Goal: Task Accomplishment & Management: Complete application form

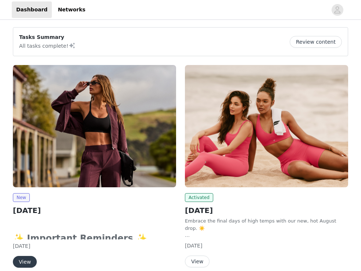
click at [45, 170] on img at bounding box center [94, 126] width 163 height 122
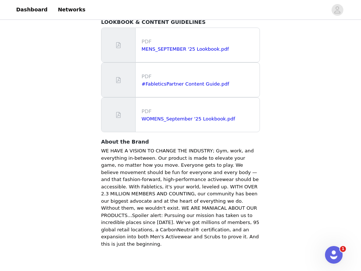
scroll to position [471, 0]
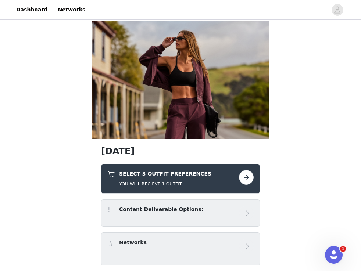
scroll to position [48, 0]
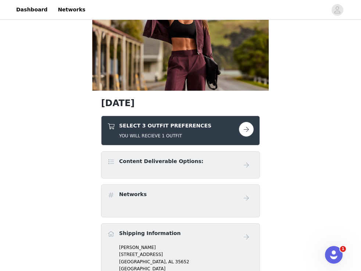
click at [249, 132] on button "button" at bounding box center [246, 129] width 15 height 15
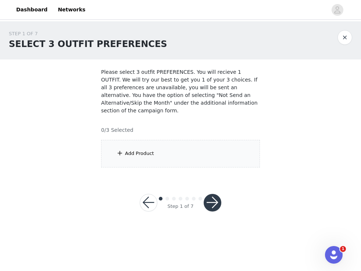
click at [148, 151] on div "Add Product" at bounding box center [139, 153] width 29 height 7
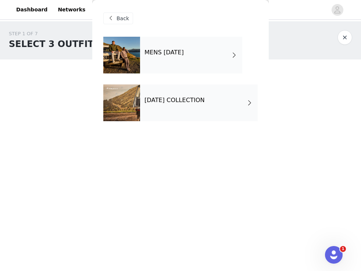
click at [201, 107] on div "[DATE] COLLECTION" at bounding box center [199, 103] width 118 height 37
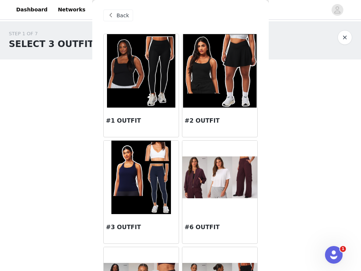
scroll to position [3, 0]
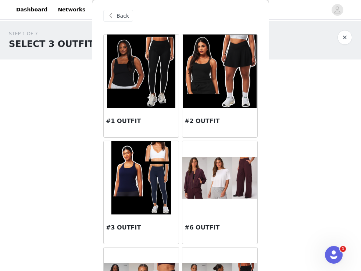
click at [211, 175] on img at bounding box center [219, 178] width 75 height 42
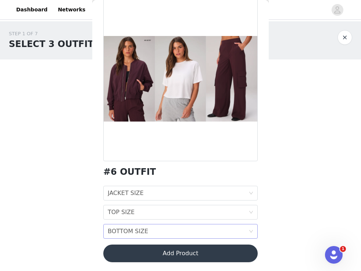
scroll to position [41, 0]
click at [188, 235] on div "BOTTOM SIZE BOTTOM SIZE" at bounding box center [178, 231] width 141 height 14
click at [187, 215] on div "TOP SIZE TOP SIZE" at bounding box center [178, 212] width 141 height 14
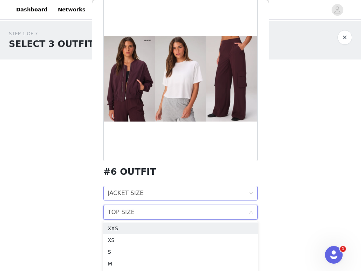
click at [191, 193] on div "JACKET SIZE JACKET SIZE" at bounding box center [178, 193] width 141 height 14
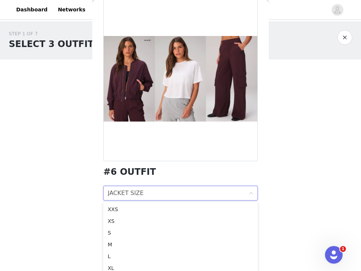
click at [89, 222] on div "STEP 1 OF 7 SELECT 3 OUTFIT PREFERENCES Please select 3 outfit PREFERENCES. You…" at bounding box center [180, 125] width 361 height 208
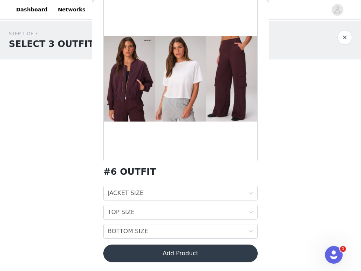
scroll to position [40, 0]
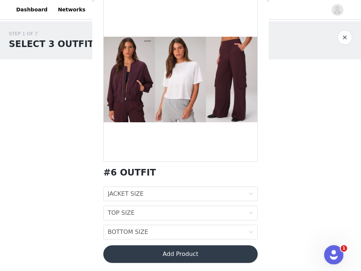
click at [330, 258] on div "Open Intercom Messenger" at bounding box center [332, 254] width 24 height 24
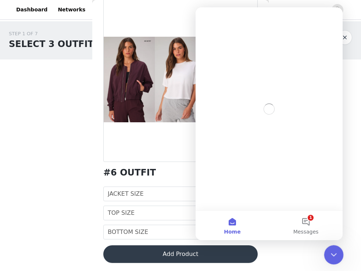
scroll to position [0, 0]
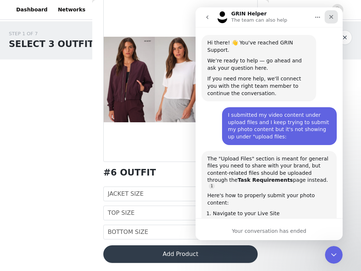
click at [330, 15] on icon "Close" at bounding box center [331, 17] width 4 height 4
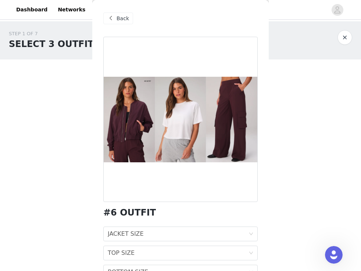
click at [116, 15] on span "Back" at bounding box center [122, 19] width 12 height 8
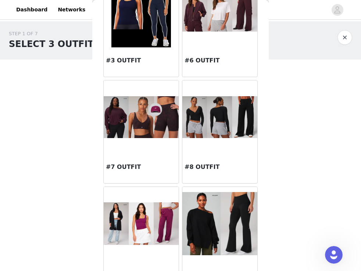
scroll to position [171, 0]
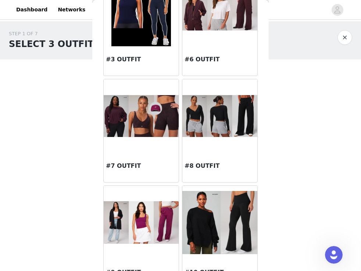
click at [207, 122] on img at bounding box center [219, 116] width 75 height 42
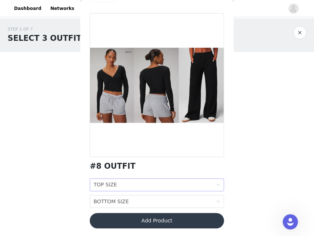
scroll to position [22, 0]
click at [154, 212] on div "TOP SIZE TOP SIZE" at bounding box center [178, 212] width 141 height 14
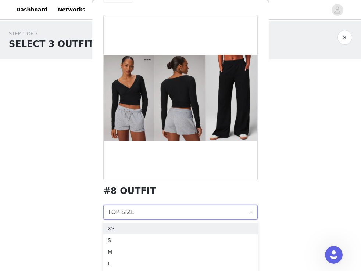
click at [157, 187] on div "#8 OUTFIT" at bounding box center [180, 191] width 154 height 10
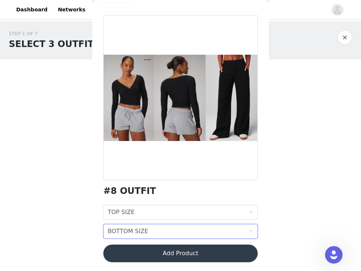
click at [149, 226] on div "BOTTOM SIZE BOTTOM SIZE" at bounding box center [178, 231] width 141 height 14
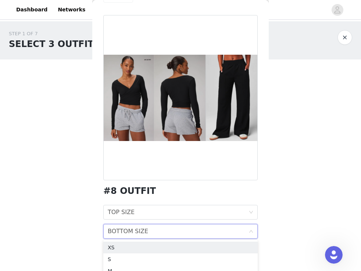
click at [159, 170] on div at bounding box center [180, 97] width 154 height 165
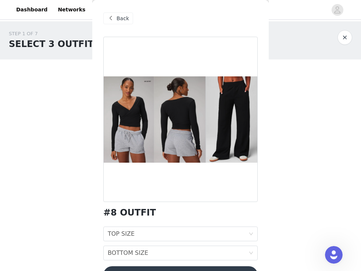
scroll to position [0, 0]
click at [119, 20] on span "Back" at bounding box center [122, 19] width 12 height 8
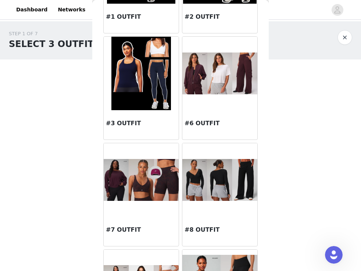
scroll to position [111, 0]
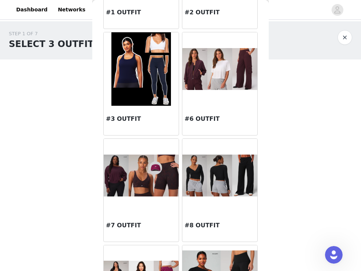
click at [128, 182] on img at bounding box center [141, 176] width 75 height 42
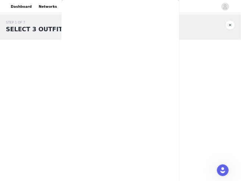
scroll to position [0, 0]
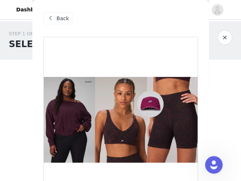
click at [62, 16] on span "Back" at bounding box center [63, 19] width 12 height 8
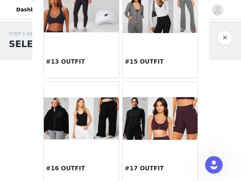
scroll to position [598, 0]
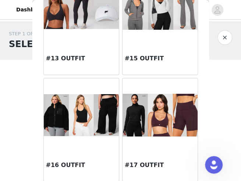
click at [73, 139] on div at bounding box center [81, 114] width 75 height 73
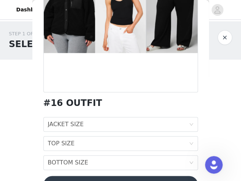
scroll to position [131, 0]
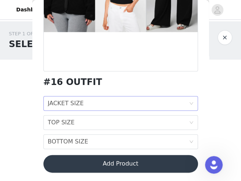
click at [115, 107] on div "JACKET SIZE JACKET SIZE" at bounding box center [118, 103] width 141 height 14
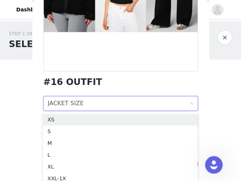
click at [119, 86] on div "#16 OUTFIT" at bounding box center [120, 82] width 154 height 10
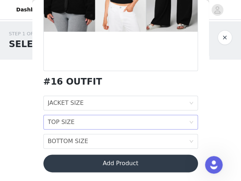
scroll to position [131, 0]
click at [112, 122] on div "TOP SIZE TOP SIZE" at bounding box center [118, 122] width 141 height 14
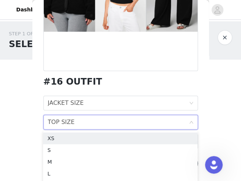
click at [111, 84] on div "#16 OUTFIT" at bounding box center [120, 82] width 154 height 10
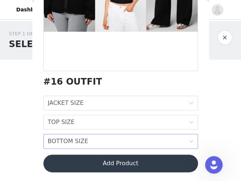
click at [109, 140] on div "BOTTOM SIZE BOTTOM SIZE" at bounding box center [118, 141] width 141 height 14
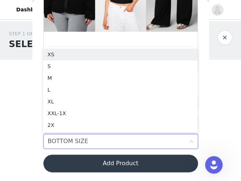
click at [28, 137] on div "STEP 1 OF 7 SELECT 3 OUTFIT PREFERENCES Please select 3 outfit PREFERENCES. You…" at bounding box center [120, 98] width 241 height 155
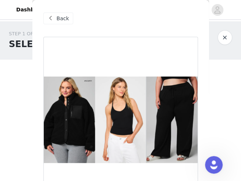
scroll to position [0, 0]
click at [59, 21] on span "Back" at bounding box center [63, 19] width 12 height 8
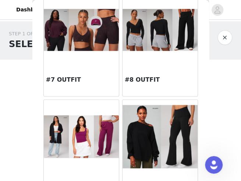
scroll to position [258, 0]
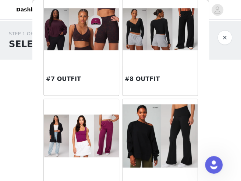
click at [168, 28] on img at bounding box center [159, 29] width 75 height 42
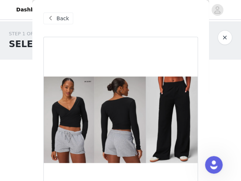
scroll to position [0, 0]
click at [51, 18] on span at bounding box center [50, 18] width 9 height 9
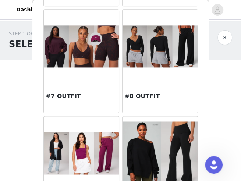
scroll to position [241, 0]
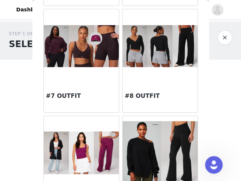
click at [83, 64] on img at bounding box center [81, 46] width 75 height 42
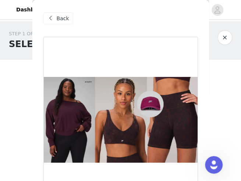
scroll to position [0, 0]
click at [57, 22] on span "Back" at bounding box center [63, 19] width 12 height 8
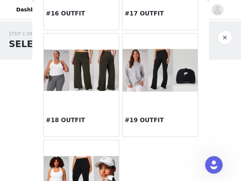
scroll to position [739, 0]
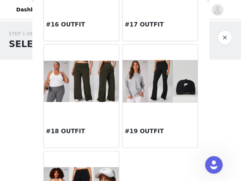
click at [153, 109] on div at bounding box center [159, 80] width 75 height 73
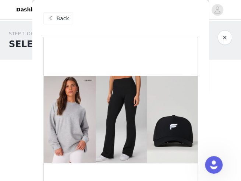
scroll to position [0, 0]
click at [67, 21] on span "Back" at bounding box center [63, 19] width 12 height 8
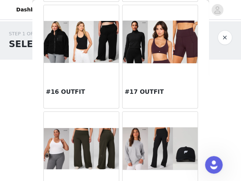
scroll to position [672, 0]
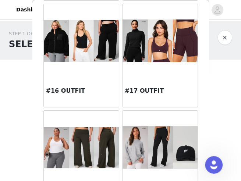
click at [153, 32] on img at bounding box center [159, 40] width 75 height 42
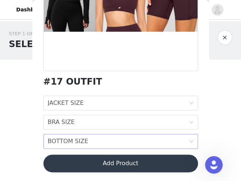
scroll to position [131, 0]
click at [101, 143] on div "BOTTOM SIZE BOTTOM SIZE" at bounding box center [118, 141] width 141 height 14
click at [23, 135] on div "STEP 1 OF 7 SELECT 3 OUTFIT PREFERENCES Please select 3 outfit PREFERENCES. You…" at bounding box center [120, 98] width 241 height 155
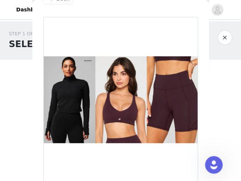
scroll to position [6, 0]
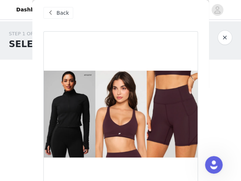
click at [59, 14] on span "Back" at bounding box center [63, 13] width 12 height 8
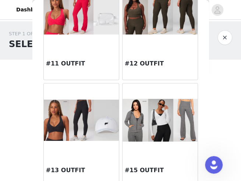
scroll to position [486, 0]
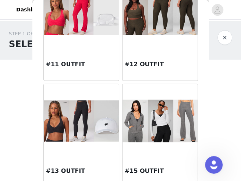
click at [94, 121] on img at bounding box center [81, 121] width 75 height 42
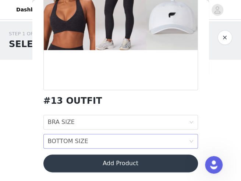
scroll to position [112, 0]
click at [91, 142] on div "BOTTOM SIZE BOTTOM SIZE" at bounding box center [118, 141] width 141 height 14
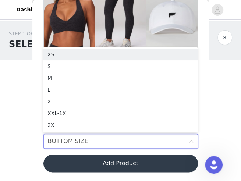
click at [3, 131] on div "STEP 1 OF 7 SELECT 3 OUTFIT PREFERENCES Please select 3 outfit PREFERENCES. You…" at bounding box center [120, 98] width 241 height 155
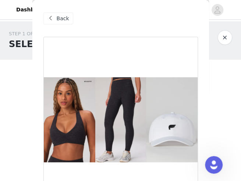
scroll to position [0, 0]
click at [53, 17] on span at bounding box center [50, 18] width 9 height 9
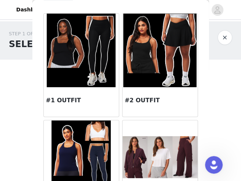
scroll to position [24, 0]
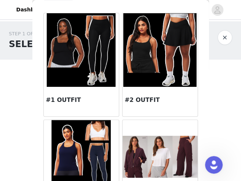
click at [87, 66] on img at bounding box center [81, 49] width 69 height 73
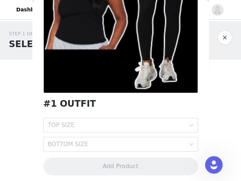
scroll to position [110, 0]
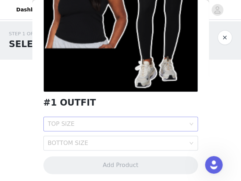
click at [100, 126] on div "TOP SIZE" at bounding box center [116, 123] width 137 height 7
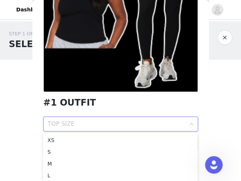
click at [6, 143] on div "STEP 1 OF 7 SELECT 3 OUTFIT PREFERENCES Please select 3 outfit PREFERENCES. You…" at bounding box center [120, 98] width 241 height 155
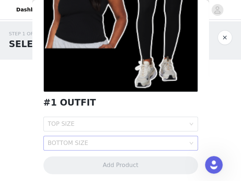
click at [54, 144] on div "BOTTOM SIZE" at bounding box center [116, 142] width 137 height 7
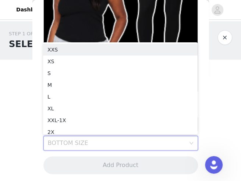
click at [28, 134] on div "STEP 1 OF 7 SELECT 3 OUTFIT PREFERENCES Please select 3 outfit PREFERENCES. You…" at bounding box center [120, 98] width 241 height 155
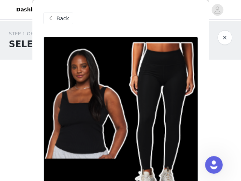
scroll to position [0, 0]
click at [55, 22] on div "Back" at bounding box center [58, 18] width 30 height 12
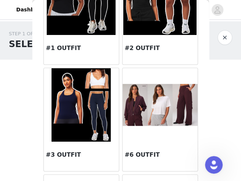
scroll to position [80, 0]
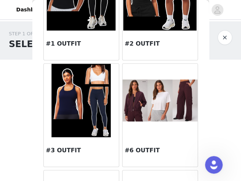
click at [90, 97] on img at bounding box center [80, 100] width 59 height 73
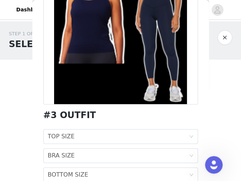
scroll to position [98, 0]
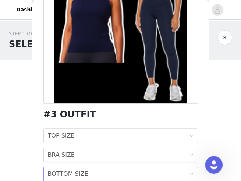
click at [84, 174] on div "BOTTOM SIZE" at bounding box center [68, 174] width 40 height 14
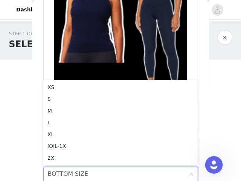
click at [13, 139] on div "STEP 1 OF 7 SELECT 3 OUTFIT PREFERENCES Please select 3 outfit PREFERENCES. You…" at bounding box center [120, 98] width 241 height 155
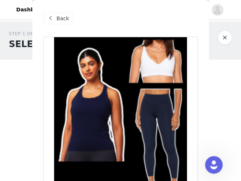
scroll to position [0, 0]
click at [62, 20] on span "Back" at bounding box center [63, 19] width 12 height 8
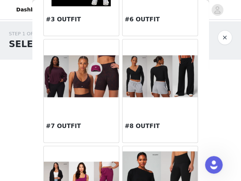
scroll to position [193, 0]
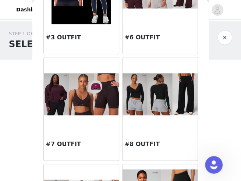
click at [141, 96] on img at bounding box center [159, 94] width 75 height 42
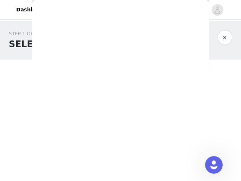
scroll to position [112, 0]
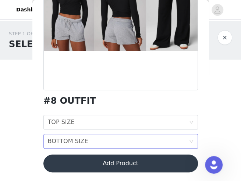
click at [119, 140] on div "BOTTOM SIZE BOTTOM SIZE" at bounding box center [118, 141] width 141 height 14
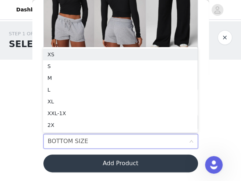
click at [30, 146] on div "STEP 1 OF 7 SELECT 3 OUTFIT PREFERENCES Please select 3 outfit PREFERENCES. You…" at bounding box center [120, 98] width 241 height 155
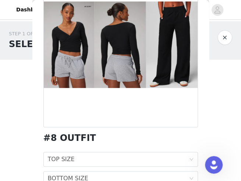
scroll to position [77, 0]
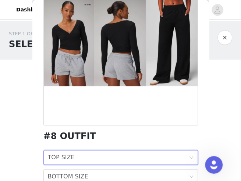
click at [67, 155] on div "TOP SIZE" at bounding box center [61, 157] width 27 height 14
click at [28, 142] on div "STEP 1 OF 7 SELECT 3 OUTFIT PREFERENCES Please select 3 outfit PREFERENCES. You…" at bounding box center [120, 98] width 241 height 155
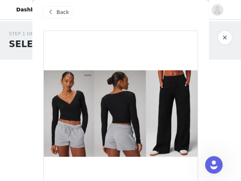
scroll to position [4, 0]
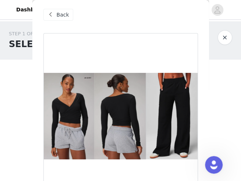
click at [57, 13] on span "Back" at bounding box center [63, 15] width 12 height 8
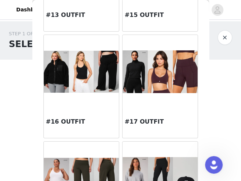
scroll to position [642, 0]
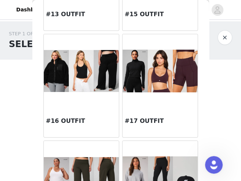
click at [83, 87] on img at bounding box center [81, 71] width 75 height 42
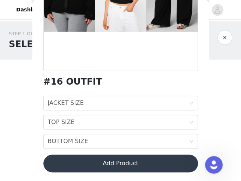
scroll to position [131, 0]
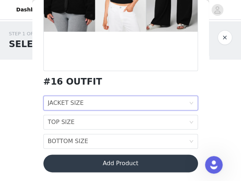
click at [93, 103] on div "JACKET SIZE JACKET SIZE" at bounding box center [118, 103] width 141 height 14
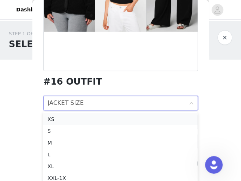
click at [91, 120] on div "XS" at bounding box center [120, 119] width 146 height 8
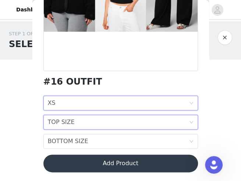
click at [91, 121] on div "TOP SIZE TOP SIZE" at bounding box center [118, 122] width 141 height 14
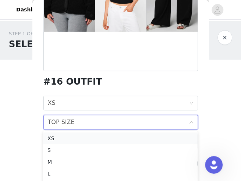
click at [89, 137] on div "XS" at bounding box center [120, 138] width 146 height 8
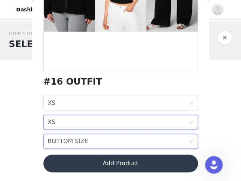
click at [87, 146] on div "BOTTOM SIZE BOTTOM SIZE" at bounding box center [118, 141] width 141 height 14
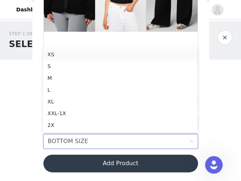
click at [89, 57] on div "XS" at bounding box center [120, 54] width 146 height 8
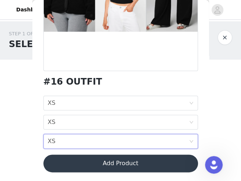
click at [24, 147] on div "STEP 1 OF 7 SELECT 3 OUTFIT PREFERENCES Please select 3 outfit PREFERENCES. You…" at bounding box center [120, 98] width 241 height 155
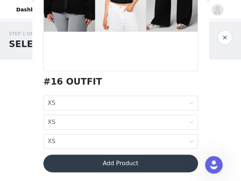
click at [102, 158] on button "Add Product" at bounding box center [120, 163] width 154 height 18
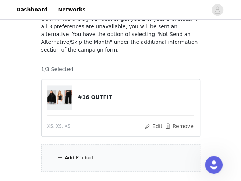
scroll to position [61, 0]
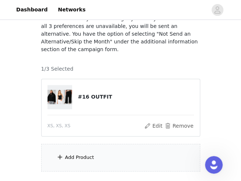
click at [80, 154] on div "Add Product" at bounding box center [79, 157] width 29 height 7
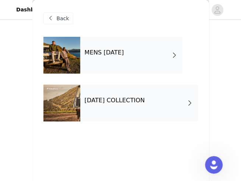
click at [112, 66] on div "MENS [DATE]" at bounding box center [131, 55] width 102 height 37
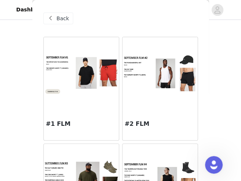
scroll to position [0, 0]
click at [58, 22] on span "Back" at bounding box center [63, 19] width 12 height 8
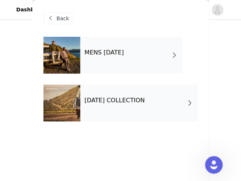
click at [113, 97] on h4 "[DATE] COLLECTION" at bounding box center [115, 100] width 60 height 7
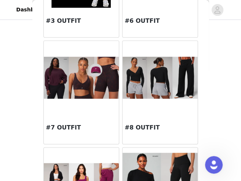
scroll to position [197, 0]
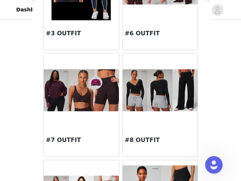
click at [151, 91] on img at bounding box center [159, 90] width 75 height 42
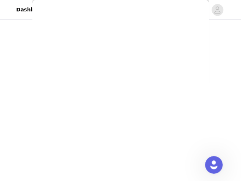
scroll to position [112, 0]
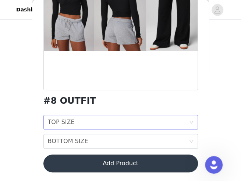
click at [132, 118] on div "TOP SIZE TOP SIZE" at bounding box center [118, 122] width 141 height 14
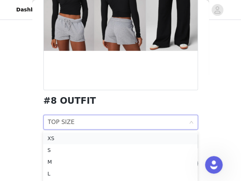
click at [118, 140] on div "XS" at bounding box center [120, 138] width 146 height 8
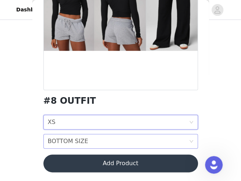
click at [115, 137] on div "BOTTOM SIZE BOTTOM SIZE" at bounding box center [118, 141] width 141 height 14
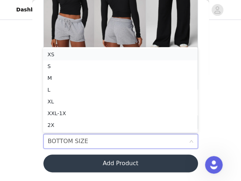
click at [108, 58] on li "XS" at bounding box center [120, 55] width 154 height 12
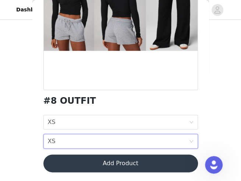
click at [111, 165] on button "Add Product" at bounding box center [120, 163] width 154 height 18
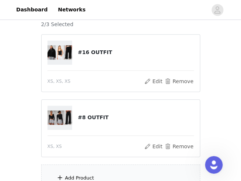
scroll to position [106, 0]
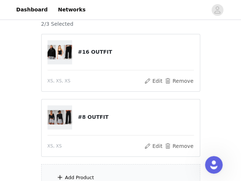
click at [92, 164] on div "Add Product" at bounding box center [120, 178] width 159 height 28
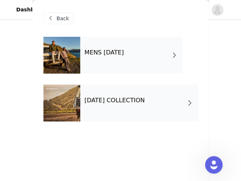
click at [123, 100] on h4 "[DATE] COLLECTION" at bounding box center [115, 100] width 60 height 7
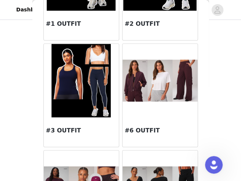
scroll to position [100, 0]
click at [141, 87] on img at bounding box center [159, 81] width 75 height 42
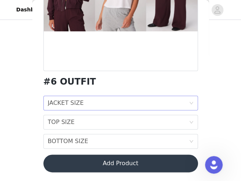
scroll to position [131, 0]
click at [115, 102] on div "JACKET SIZE JACKET SIZE" at bounding box center [118, 103] width 141 height 14
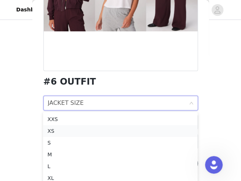
click at [111, 129] on div "XS" at bounding box center [120, 131] width 146 height 8
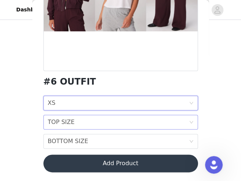
click at [110, 123] on div "TOP SIZE TOP SIZE" at bounding box center [118, 122] width 141 height 14
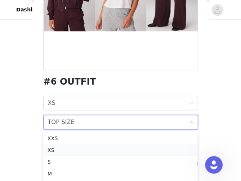
click at [109, 149] on div "XS" at bounding box center [120, 150] width 146 height 8
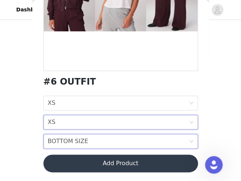
click at [106, 141] on div "BOTTOM SIZE BOTTOM SIZE" at bounding box center [118, 141] width 141 height 14
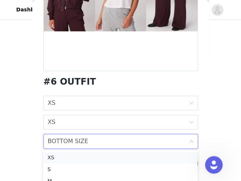
click at [103, 158] on div "XS" at bounding box center [120, 157] width 146 height 8
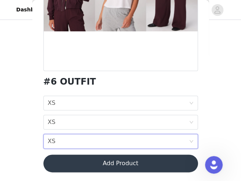
click at [32, 152] on div "STEP 1 OF 7 SELECT 3 OUTFIT PREFERENCES Please select 3 outfit PREFERENCES. You…" at bounding box center [120, 57] width 241 height 285
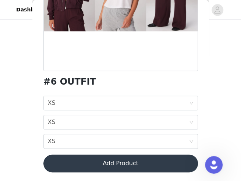
scroll to position [133, 0]
click at [110, 160] on button "Add Product" at bounding box center [120, 163] width 154 height 18
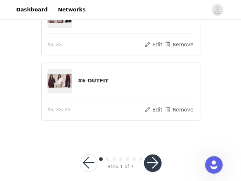
scroll to position [187, 0]
click at [153, 155] on button "button" at bounding box center [153, 163] width 18 height 18
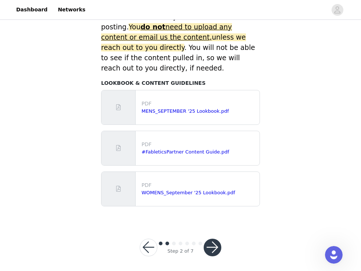
scroll to position [343, 0]
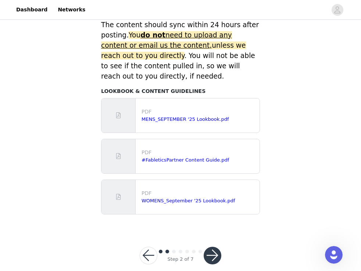
click at [214, 247] on button "button" at bounding box center [213, 256] width 18 height 18
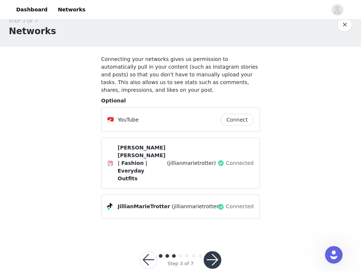
scroll to position [12, 0]
click at [213, 252] on button "button" at bounding box center [213, 261] width 18 height 18
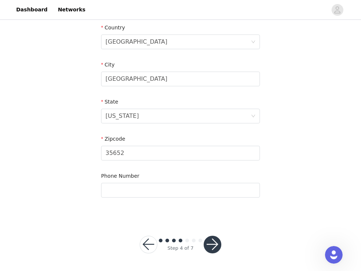
scroll to position [230, 0]
click at [215, 250] on button "button" at bounding box center [213, 245] width 18 height 18
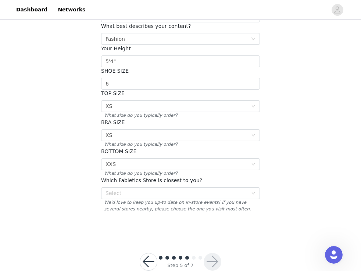
scroll to position [117, 0]
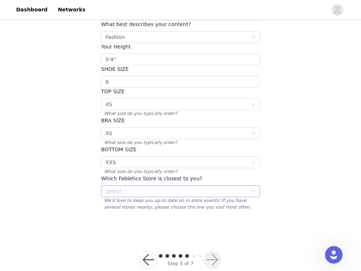
click at [213, 188] on div "Select" at bounding box center [176, 191] width 142 height 7
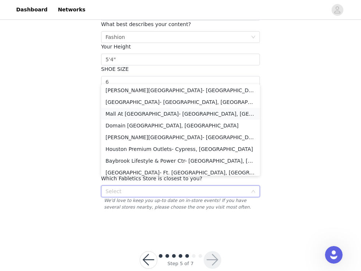
scroll to position [1024, 0]
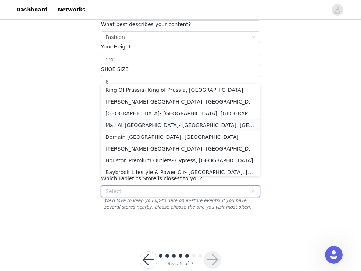
click at [218, 126] on li "Mall At [GEOGRAPHIC_DATA]- [GEOGRAPHIC_DATA], [GEOGRAPHIC_DATA]" at bounding box center [180, 125] width 159 height 12
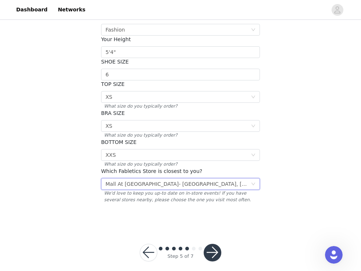
scroll to position [124, 0]
click at [212, 247] on button "button" at bounding box center [213, 253] width 18 height 18
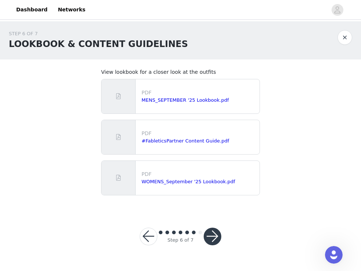
click at [210, 237] on button "button" at bounding box center [213, 237] width 18 height 18
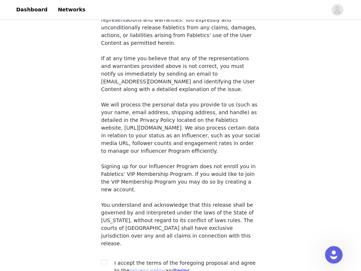
scroll to position [562, 0]
click at [107, 260] on div at bounding box center [106, 264] width 10 height 8
click at [104, 260] on input "checkbox" at bounding box center [103, 262] width 5 height 5
checkbox input "true"
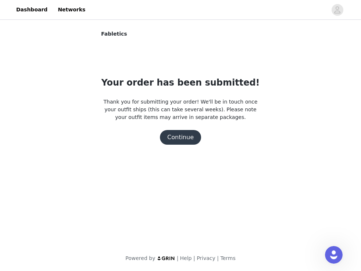
click at [169, 133] on button "Continue" at bounding box center [180, 137] width 41 height 15
